Goal: Transaction & Acquisition: Book appointment/travel/reservation

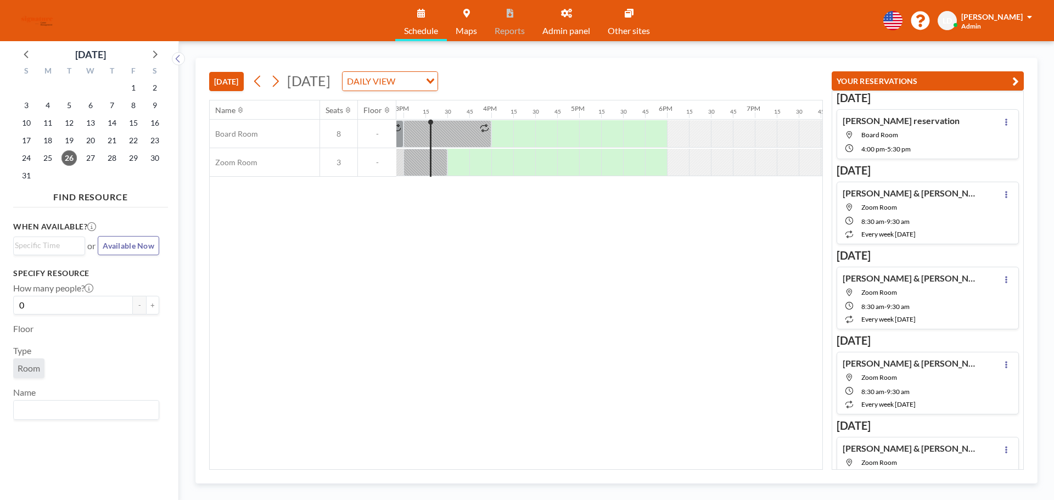
scroll to position [0, 1318]
click at [540, 160] on div at bounding box center [539, 162] width 22 height 27
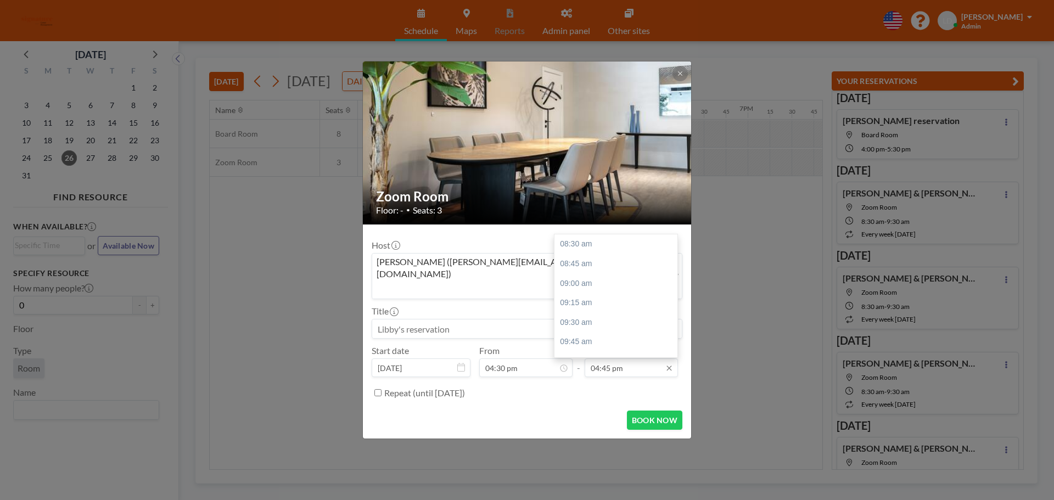
scroll to position [639, 0]
click at [618, 260] on div "05:00 pm" at bounding box center [619, 270] width 128 height 20
type input "05:00 pm"
click at [636, 411] on button "BOOK NOW" at bounding box center [654, 420] width 55 height 19
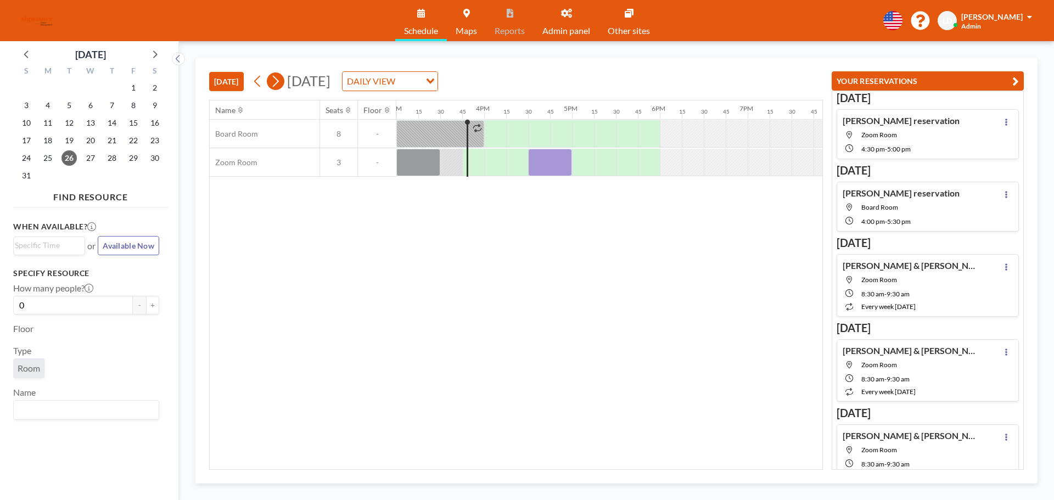
click at [274, 82] on icon at bounding box center [275, 81] width 10 height 16
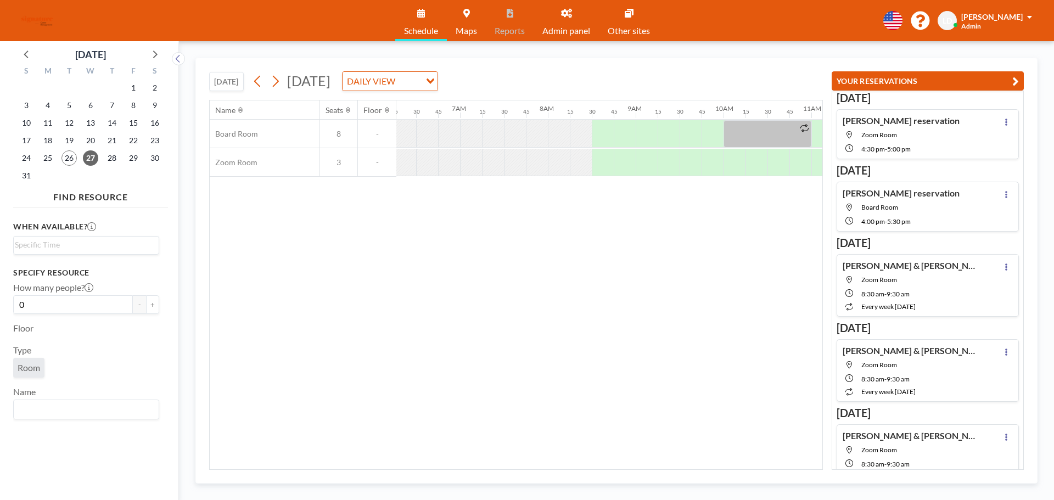
scroll to position [0, 597]
click at [556, 132] on div at bounding box center [557, 133] width 22 height 27
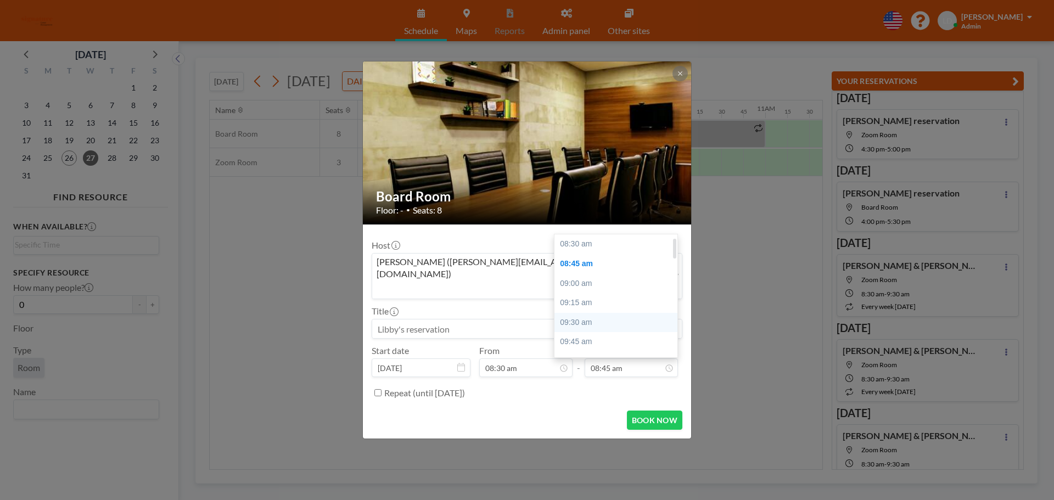
scroll to position [20, 0]
click at [601, 254] on div "09:00 am" at bounding box center [619, 264] width 128 height 20
click at [641, 359] on input "09:00 am" at bounding box center [631, 368] width 93 height 19
click at [621, 313] on div "10:00 am" at bounding box center [619, 323] width 128 height 20
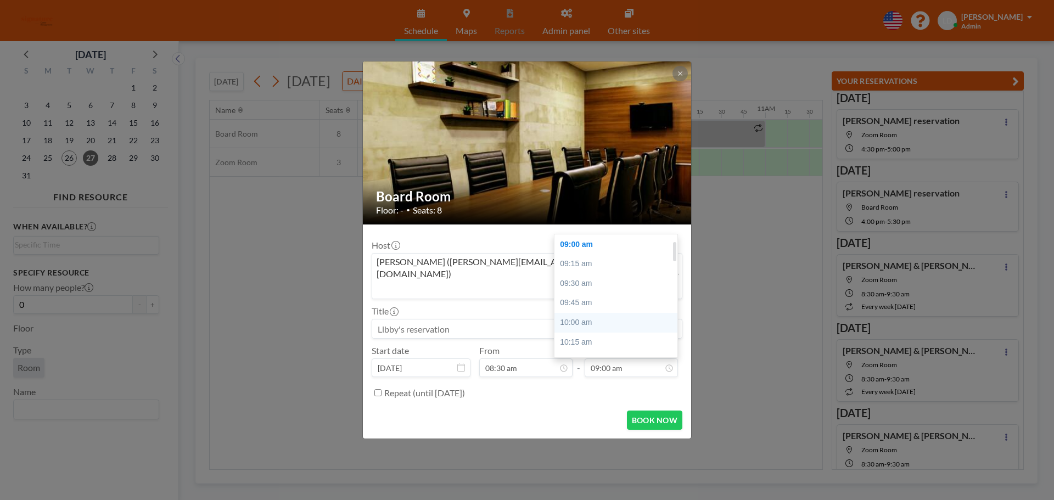
type input "10:00 am"
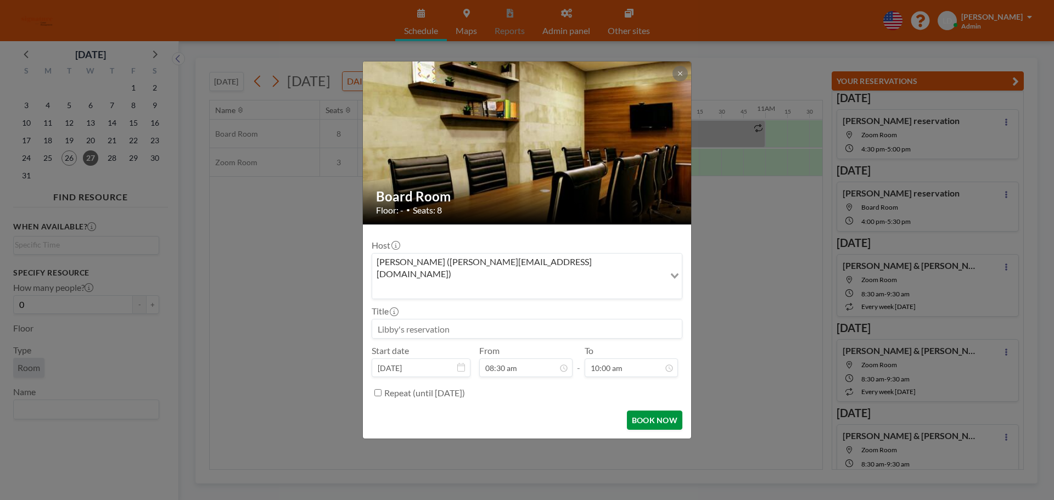
click at [648, 411] on button "BOOK NOW" at bounding box center [654, 420] width 55 height 19
